Goal: Task Accomplishment & Management: Manage account settings

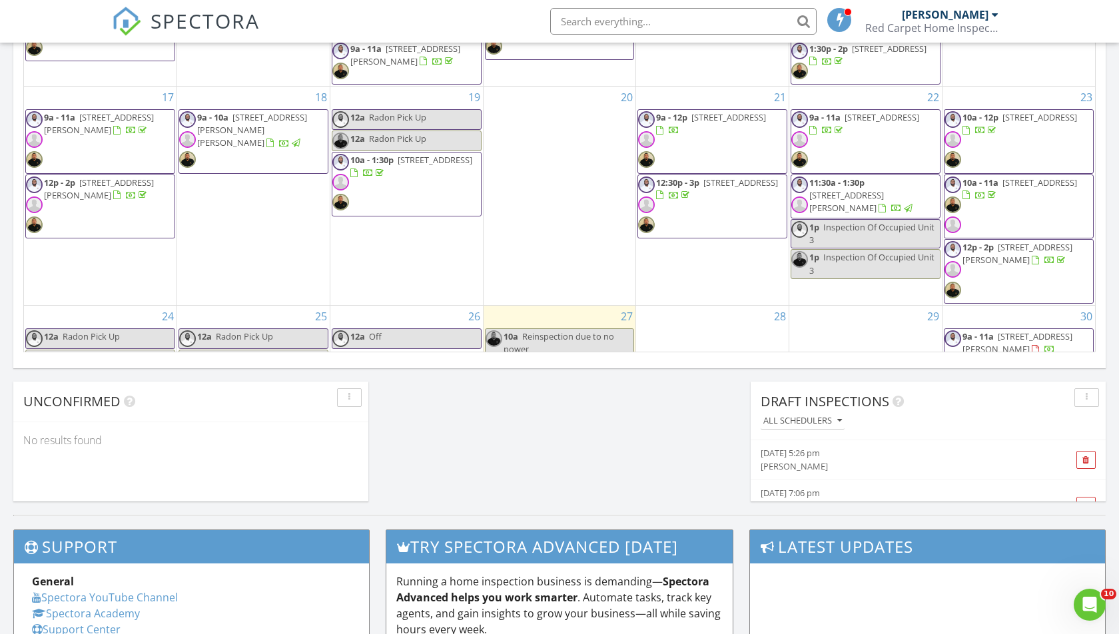
scroll to position [131, 0]
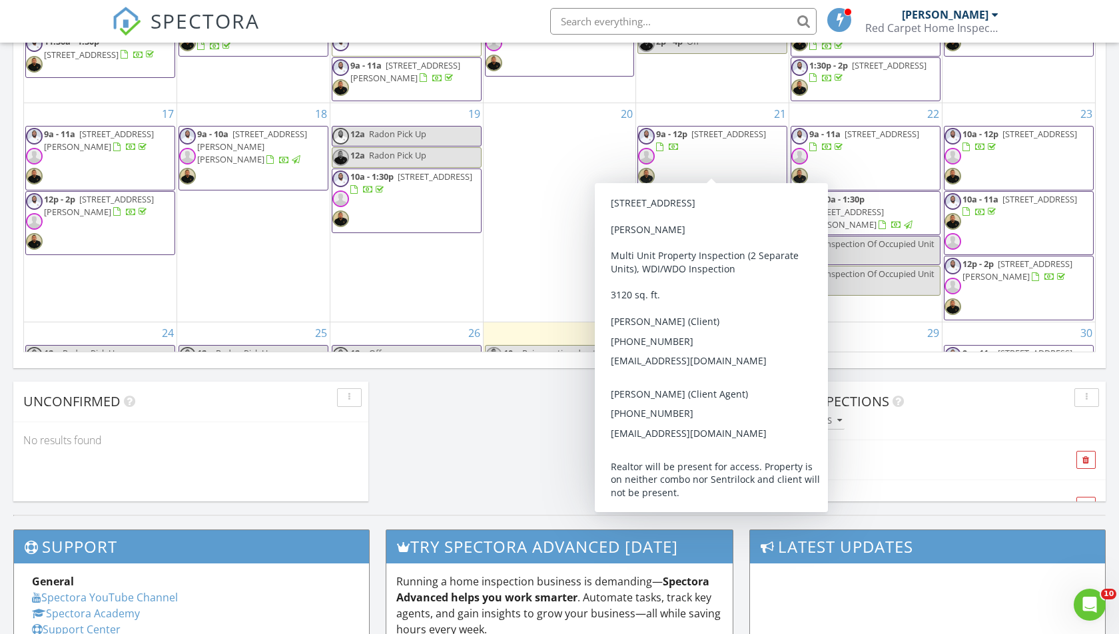
click at [713, 136] on span "9a - 12p 3414 Alto Rd, Baltimore 21216" at bounding box center [712, 158] width 149 height 61
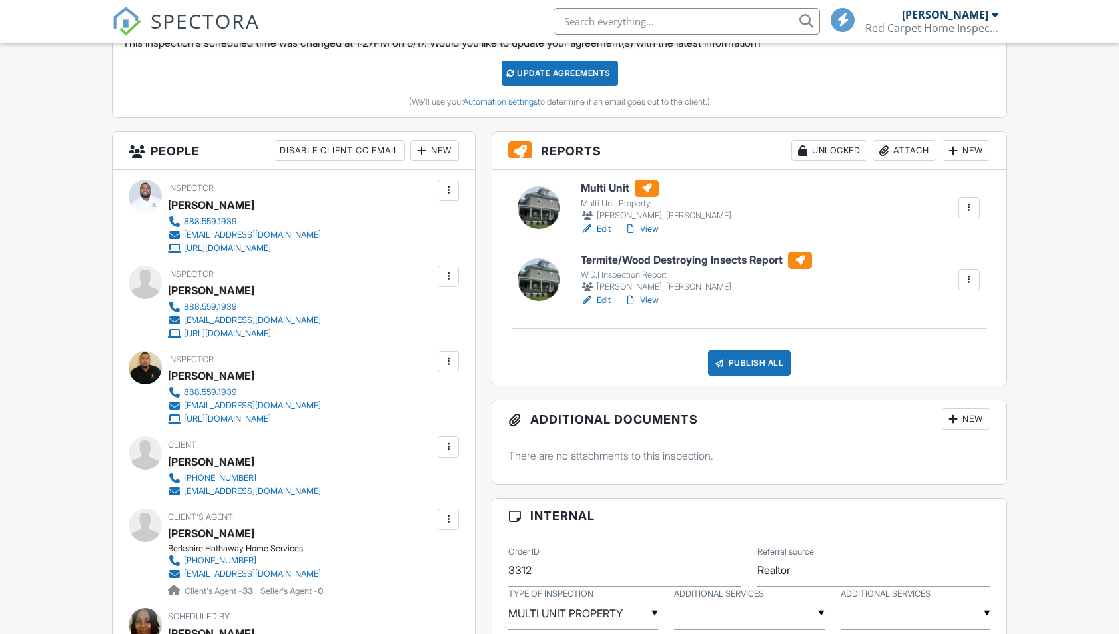
scroll to position [440, 0]
click at [448, 358] on div at bounding box center [448, 360] width 13 height 13
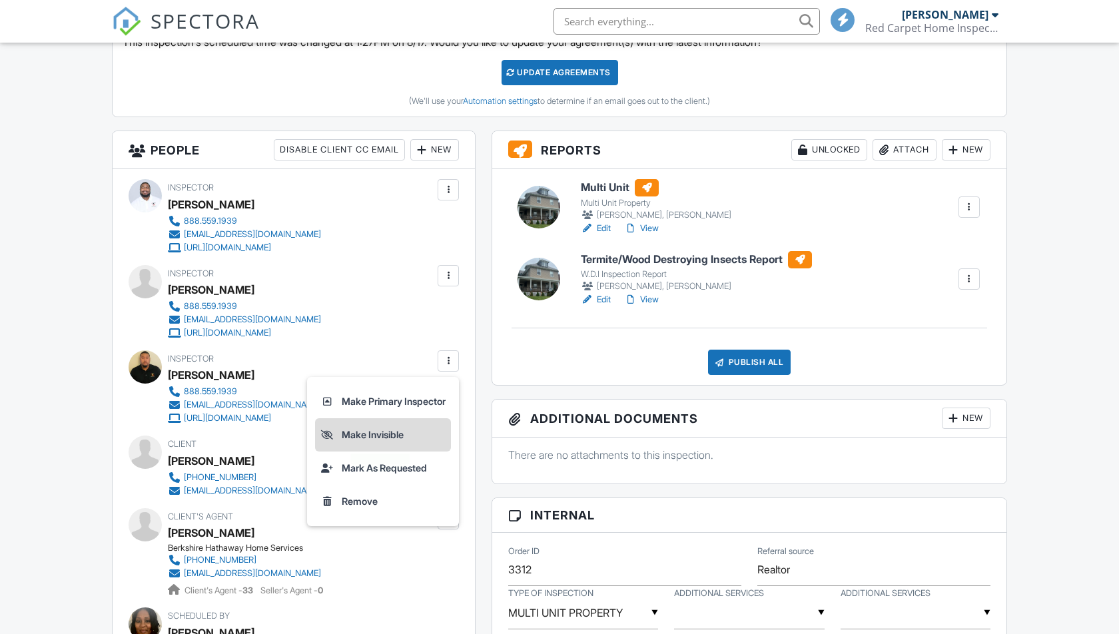
click at [393, 428] on li "Make Invisible" at bounding box center [383, 434] width 136 height 33
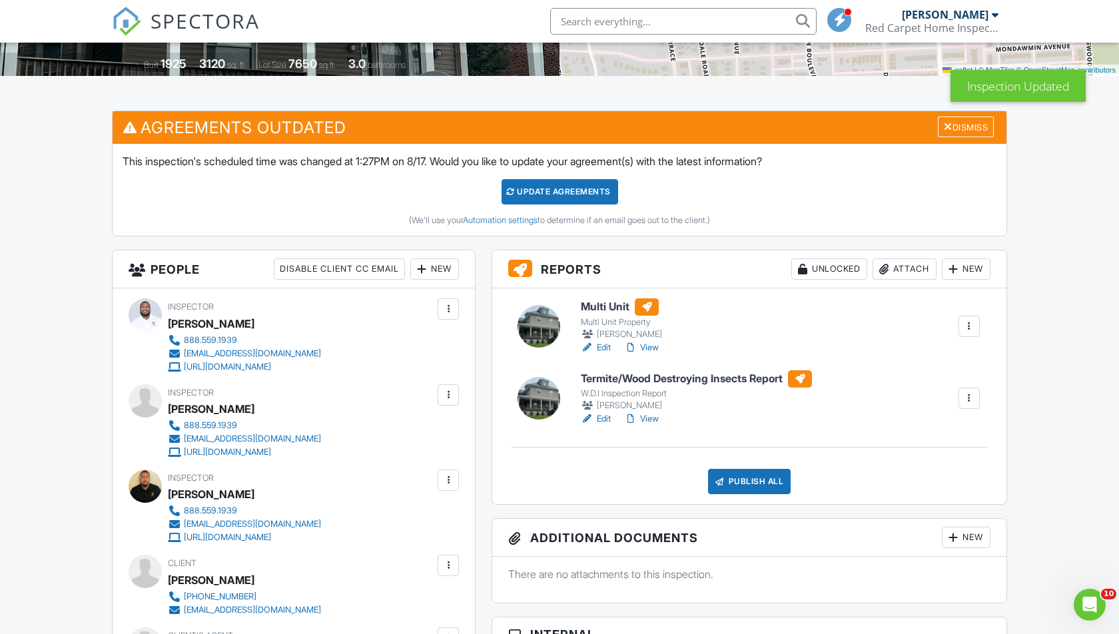
scroll to position [328, 0]
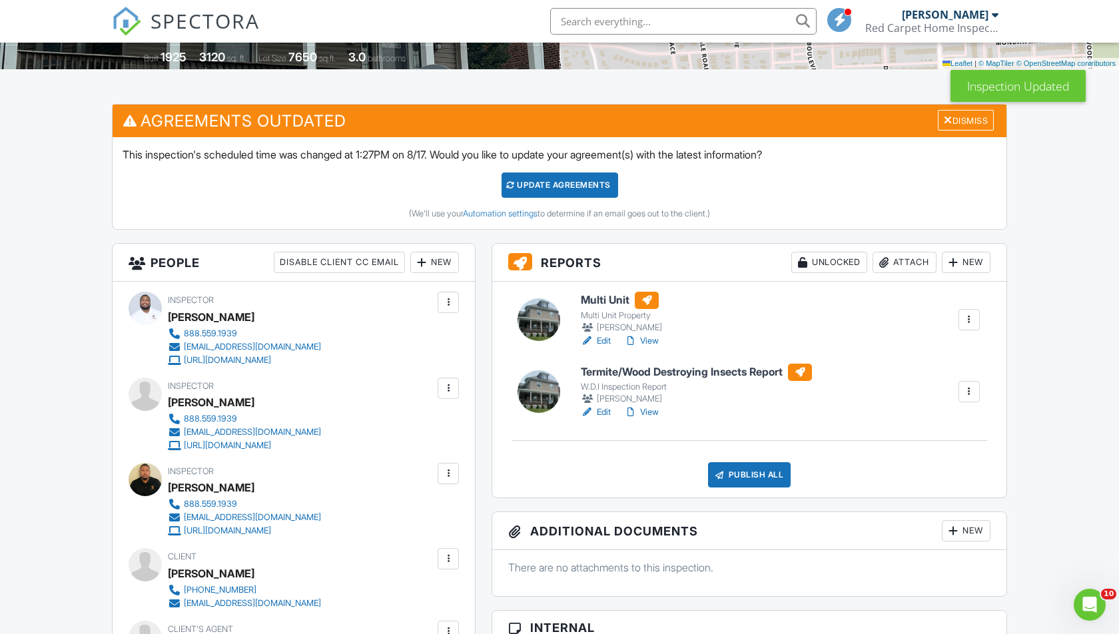
click at [450, 386] on div at bounding box center [448, 388] width 13 height 13
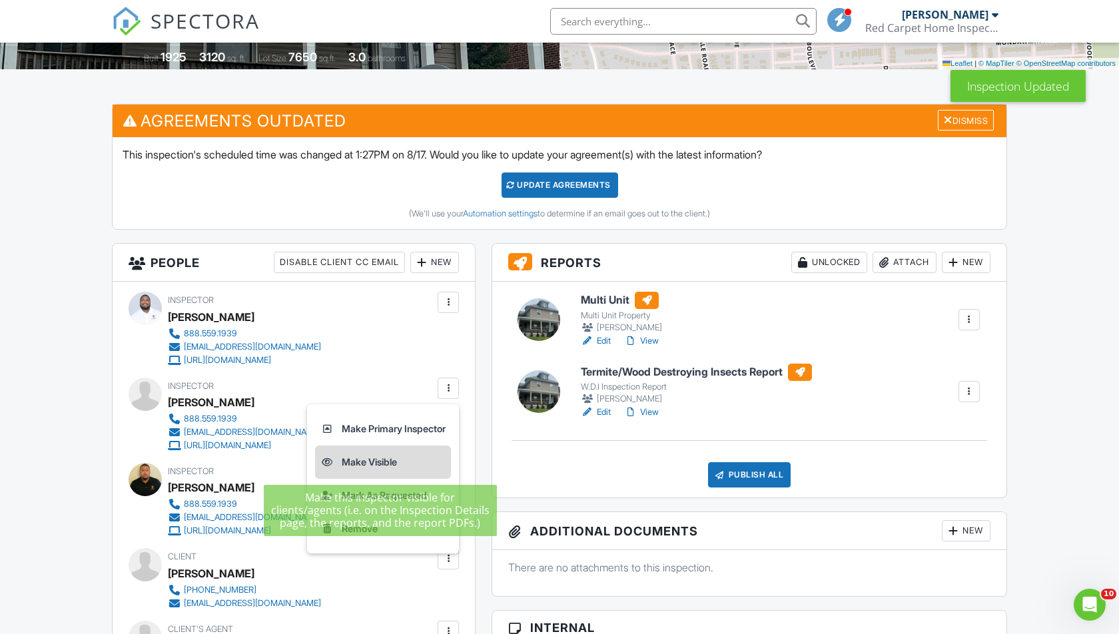
click at [404, 460] on li "Make Visible" at bounding box center [383, 462] width 136 height 33
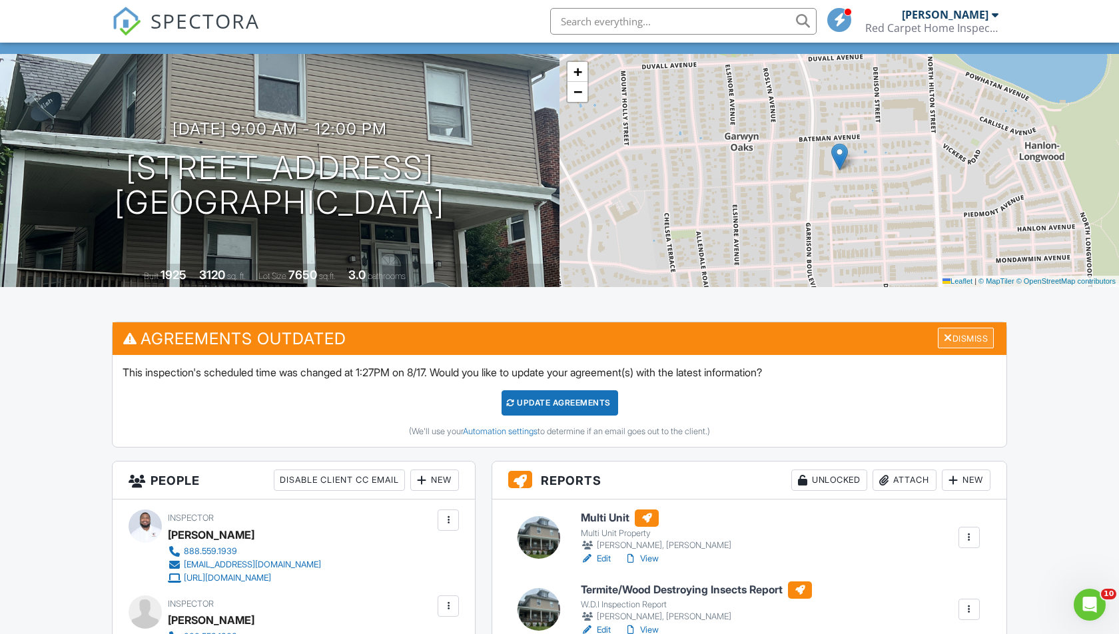
click at [984, 338] on div "Dismiss" at bounding box center [966, 338] width 56 height 21
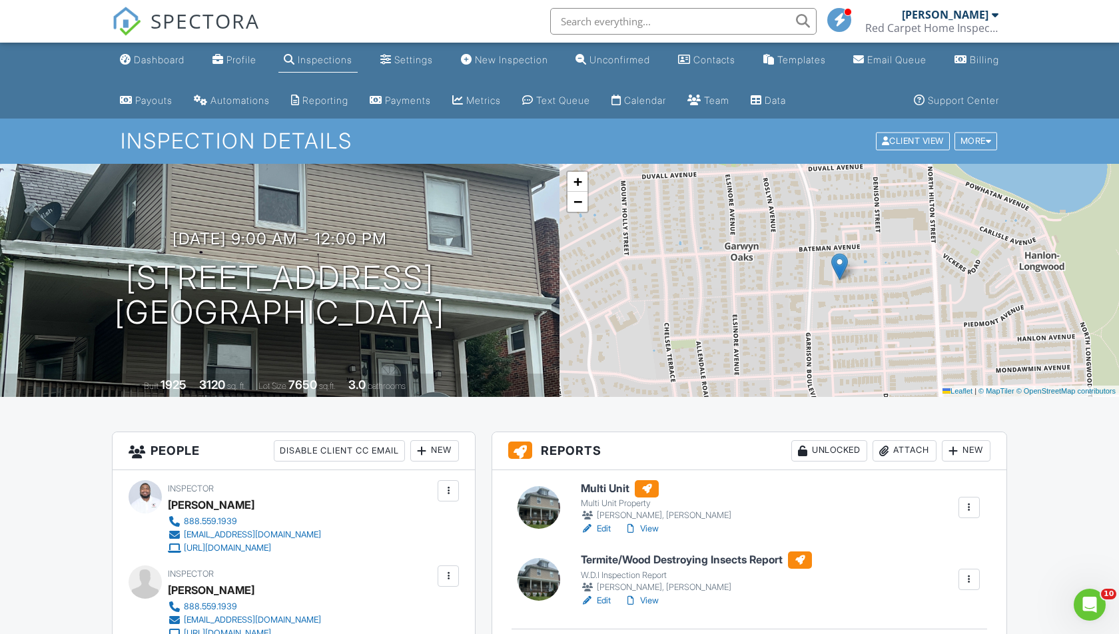
click at [654, 528] on link "View" at bounding box center [641, 528] width 35 height 13
